Goal: Book appointment/travel/reservation

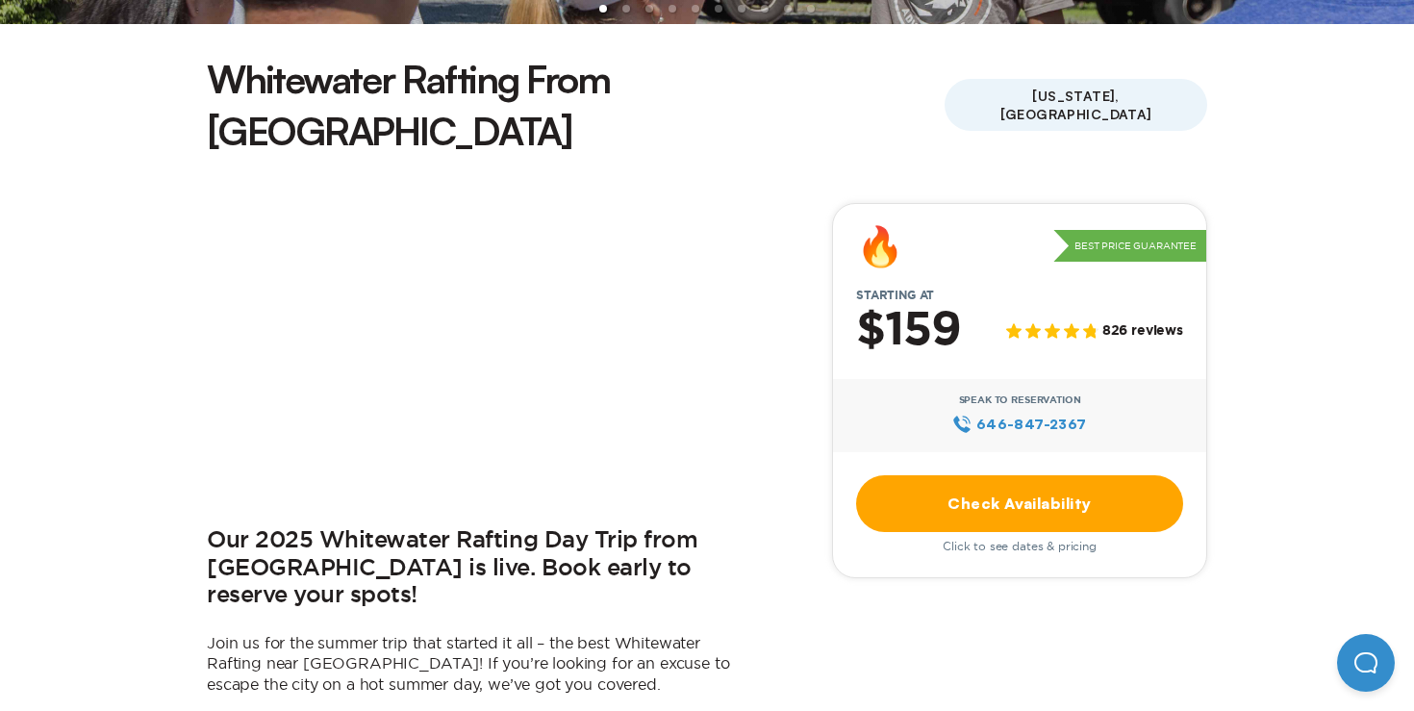
scroll to position [487, 0]
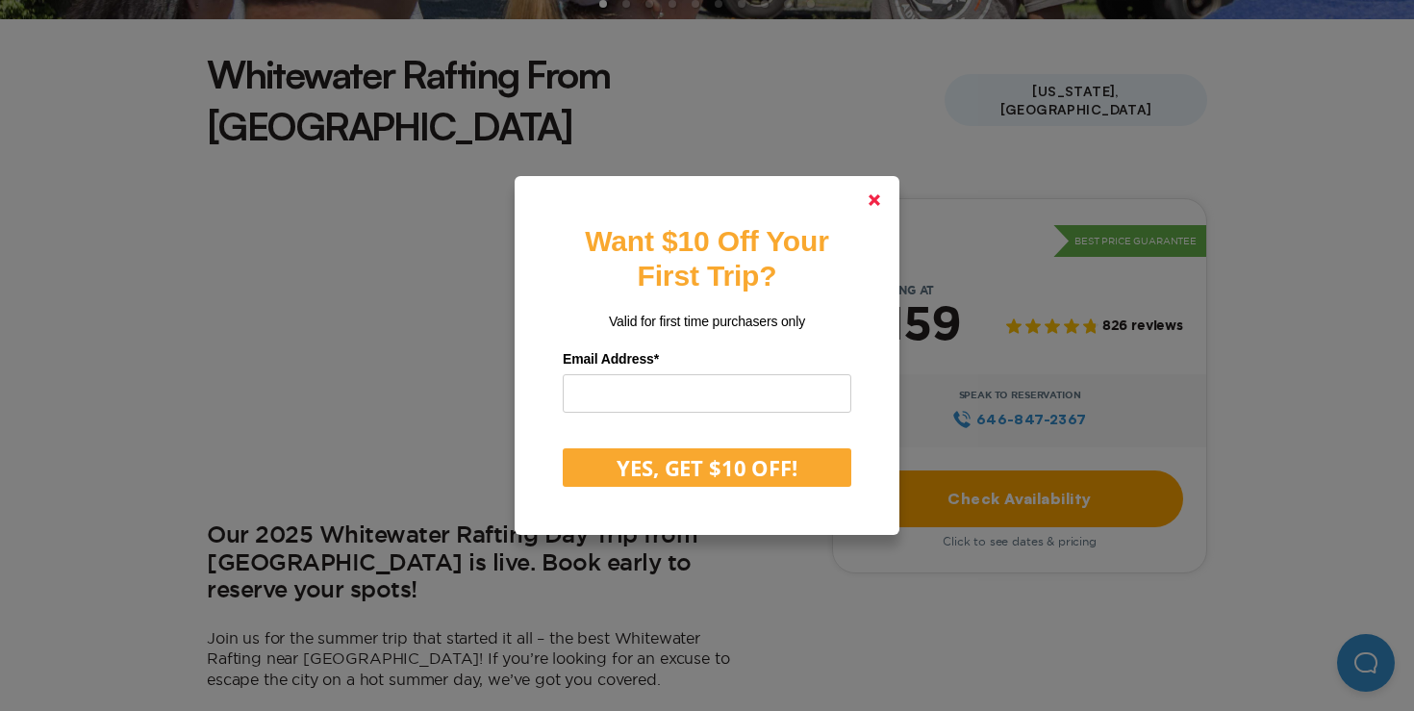
click at [870, 205] on polygon at bounding box center [874, 200] width 12 height 12
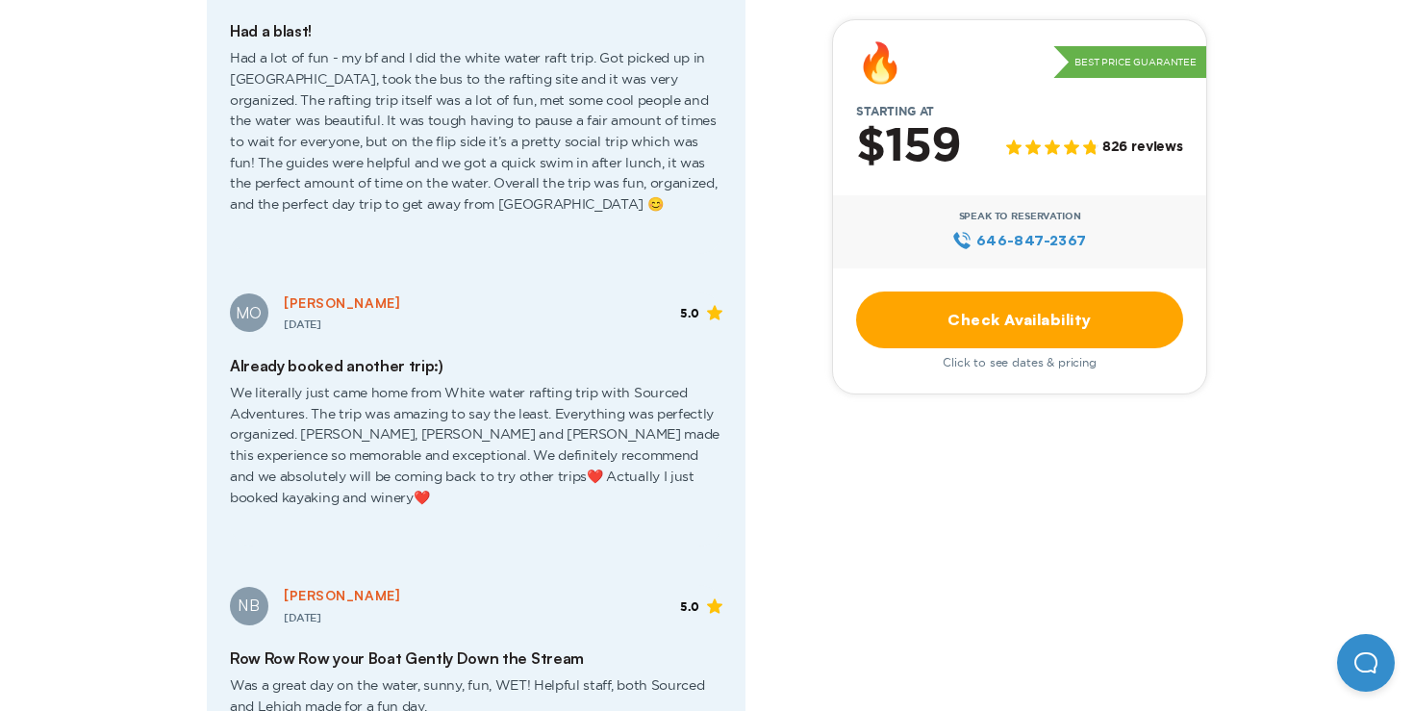
scroll to position [4561, 0]
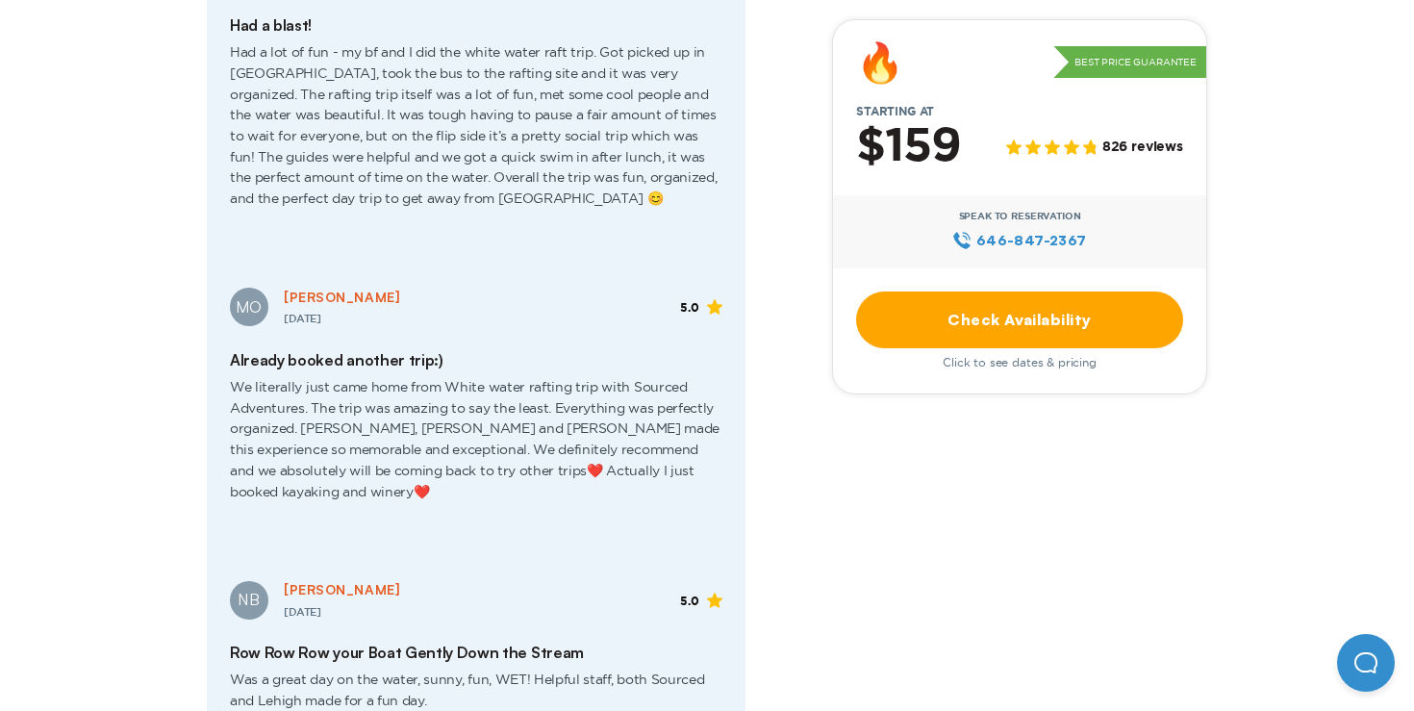
click at [946, 323] on link "Check Availability" at bounding box center [1019, 319] width 327 height 57
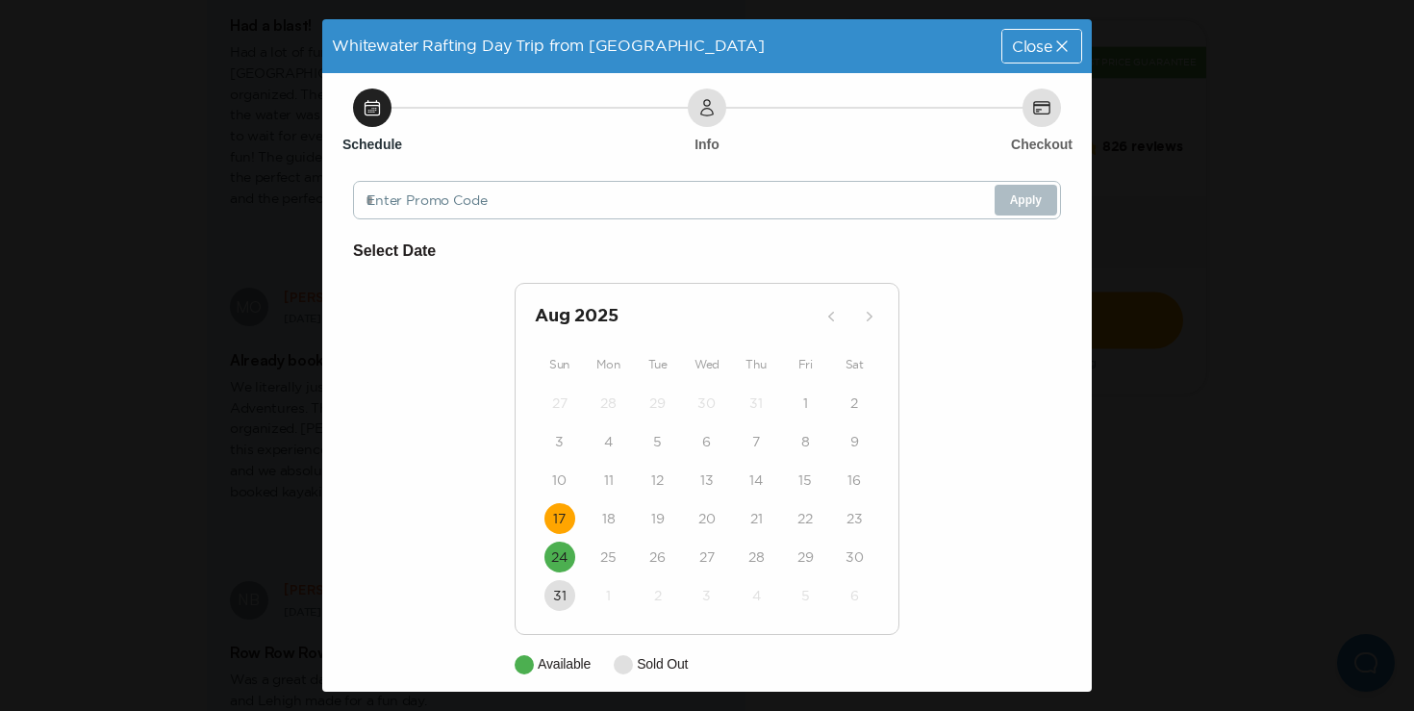
click at [553, 519] on time "17" at bounding box center [559, 518] width 13 height 19
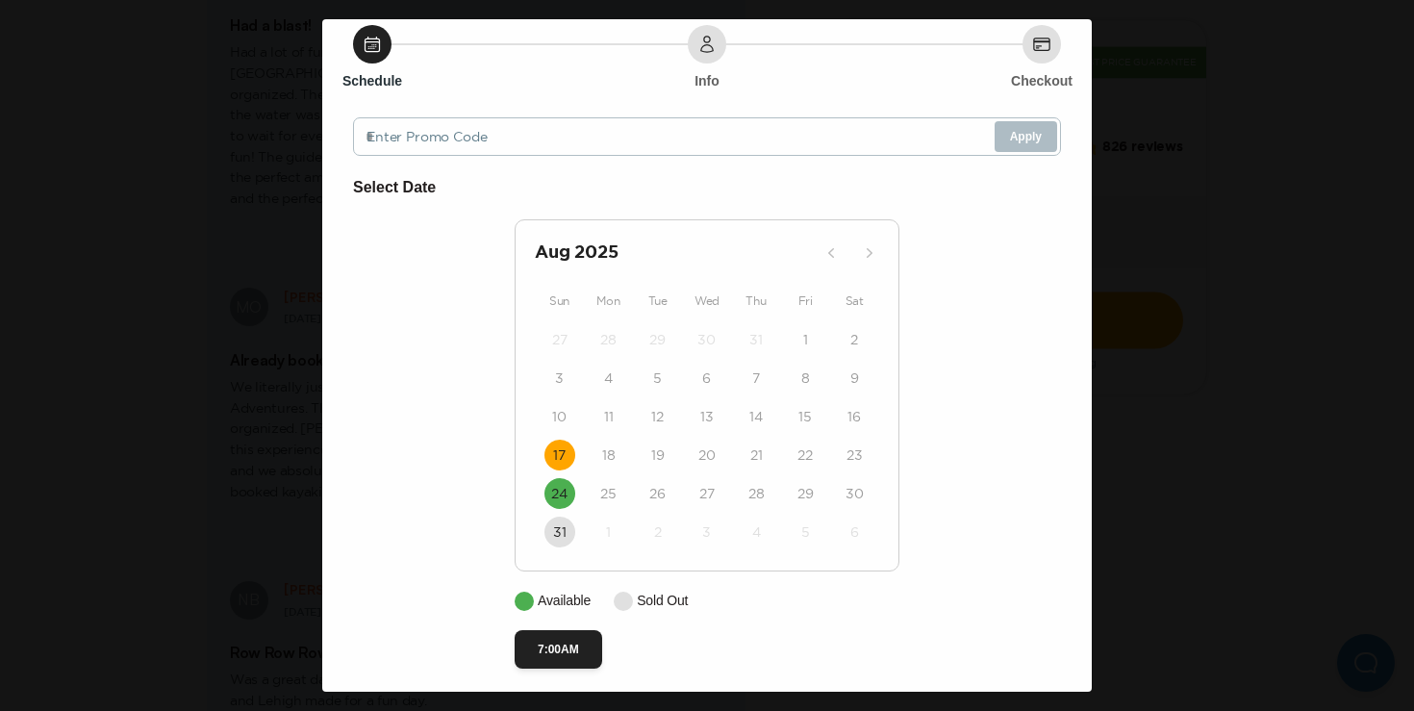
scroll to position [75, 0]
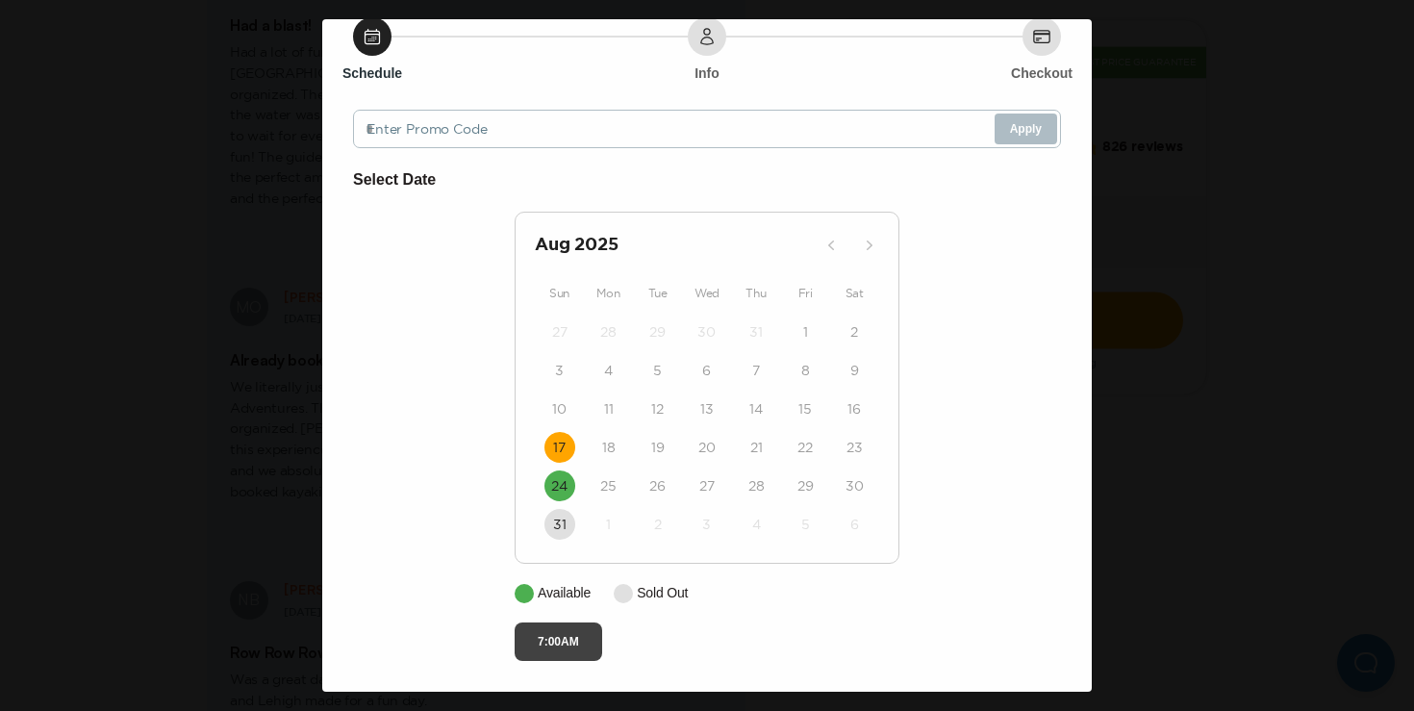
click at [565, 640] on button "7:00AM" at bounding box center [559, 641] width 88 height 38
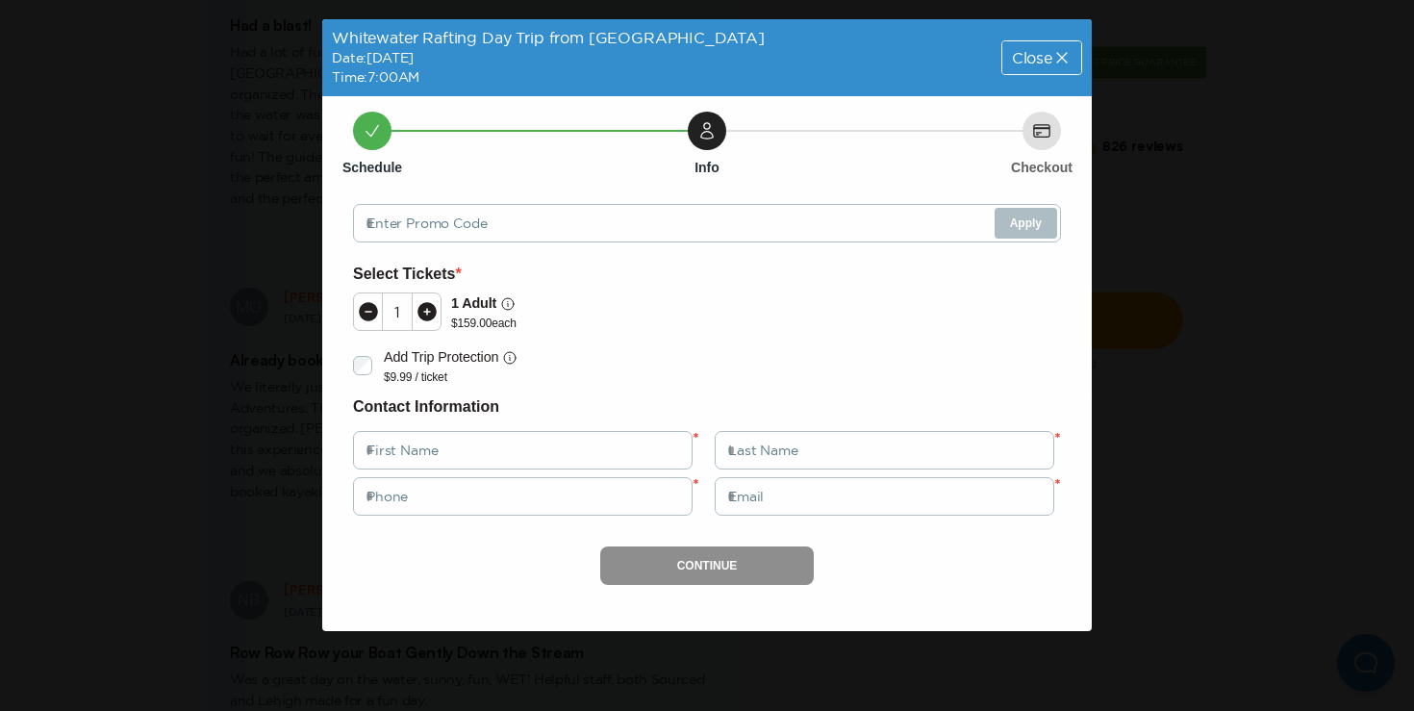
scroll to position [0, 0]
click at [429, 313] on icon at bounding box center [426, 311] width 19 height 19
click at [1168, 86] on div "Whitewater Rafting Day Trip from [GEOGRAPHIC_DATA] Date: [DATE] Time: 7:00AM Cl…" at bounding box center [707, 355] width 1414 height 711
click at [1054, 52] on icon at bounding box center [1061, 57] width 19 height 19
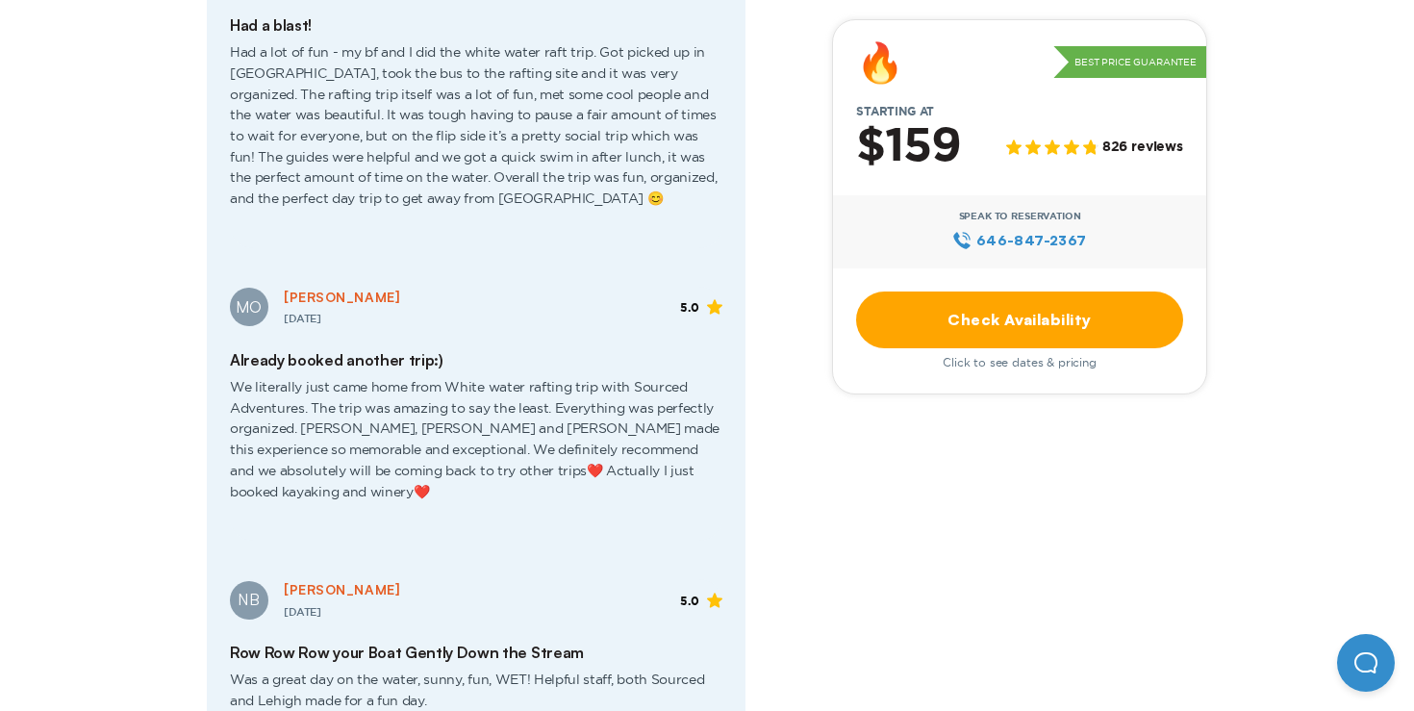
click at [1082, 309] on link "Check Availability" at bounding box center [1019, 319] width 327 height 57
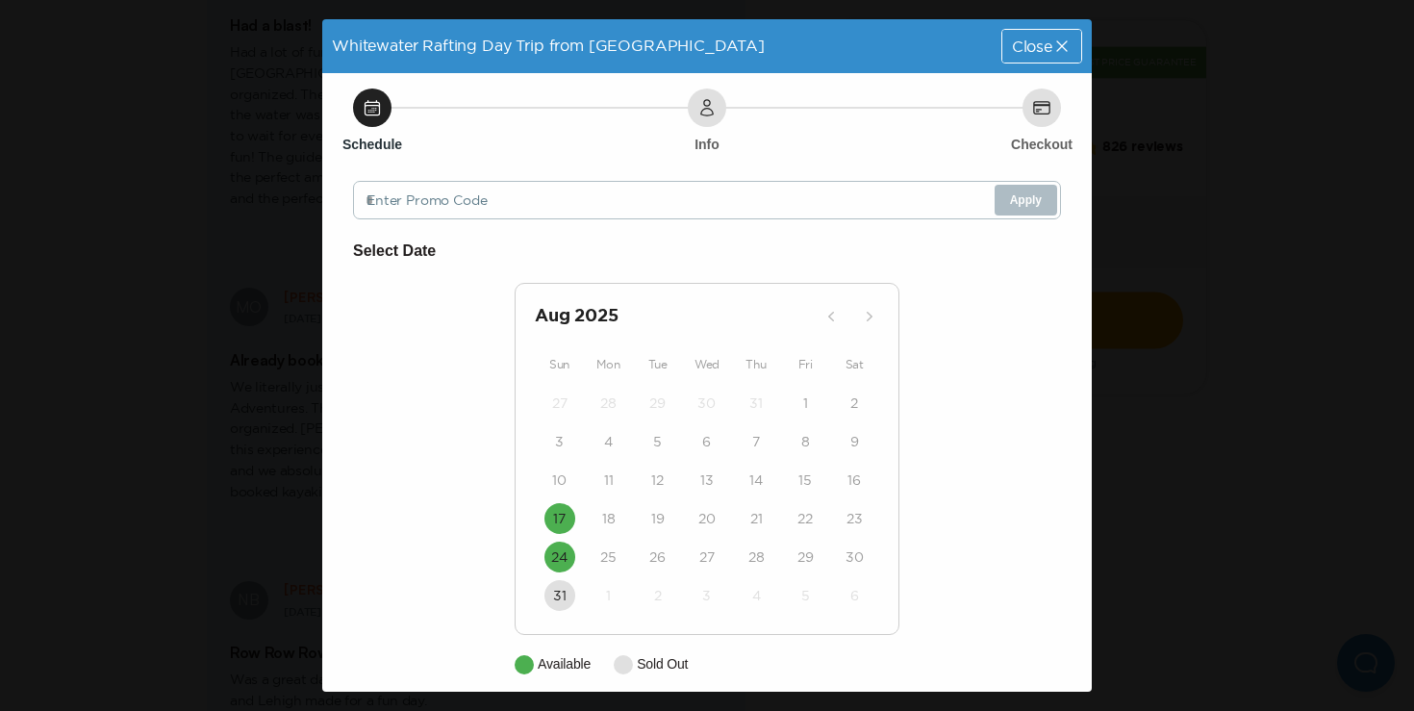
click at [1034, 38] on span "Close" at bounding box center [1032, 45] width 40 height 15
